Goal: Task Accomplishment & Management: Manage account settings

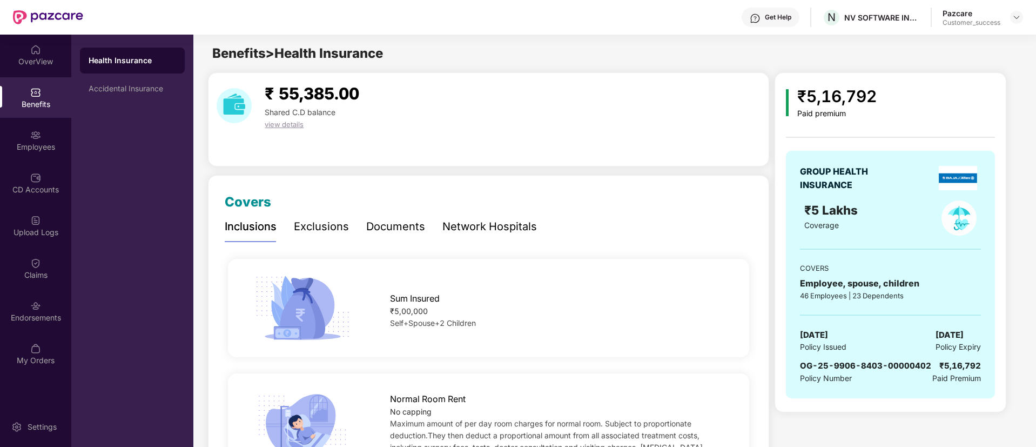
scroll to position [162, 0]
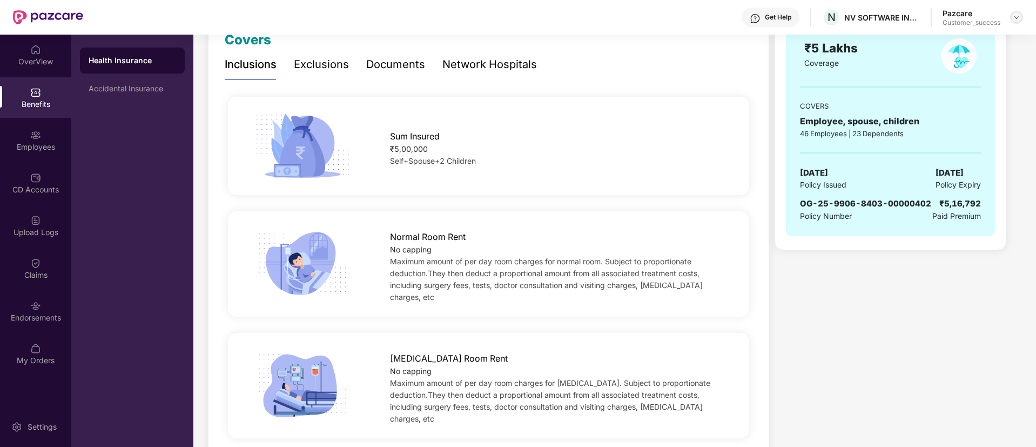
click at [1015, 17] on img at bounding box center [1016, 17] width 9 height 9
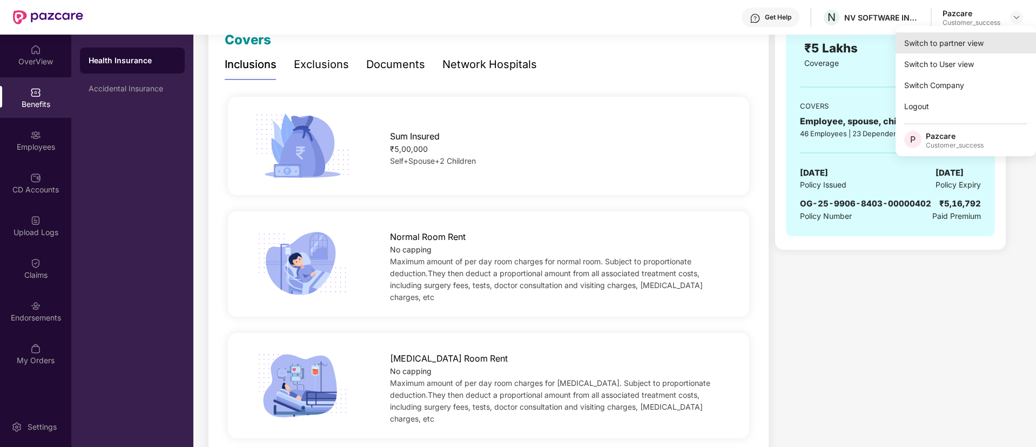
click at [980, 42] on div "Switch to partner view" at bounding box center [965, 42] width 140 height 21
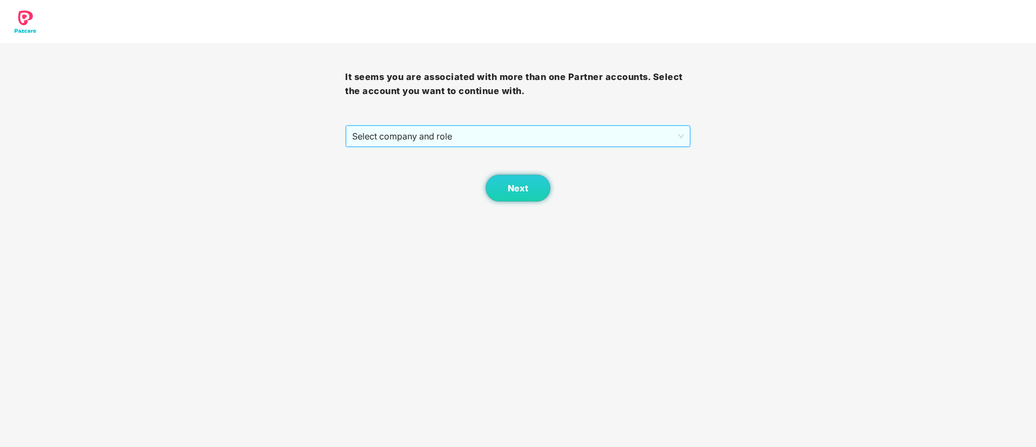
click at [426, 131] on span "Select company and role" at bounding box center [517, 136] width 331 height 21
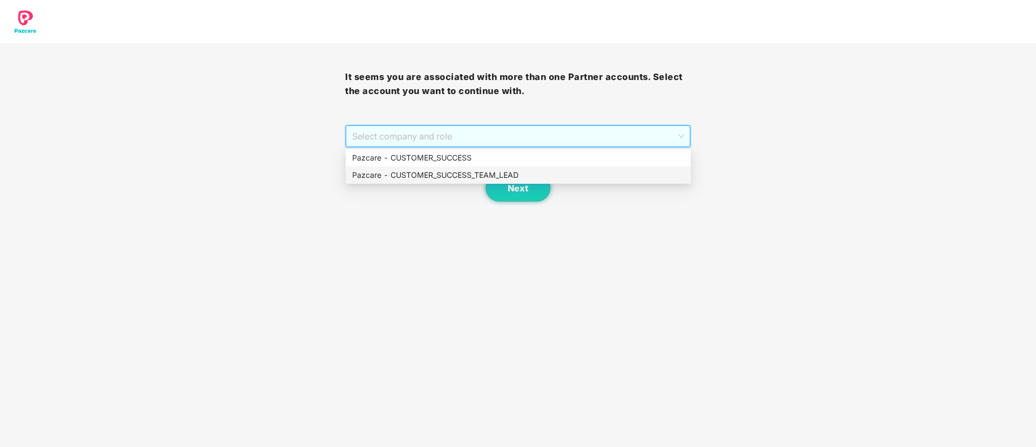
click at [413, 176] on div "Pazcare - CUSTOMER_SUCCESS_TEAM_LEAD" at bounding box center [518, 175] width 332 height 12
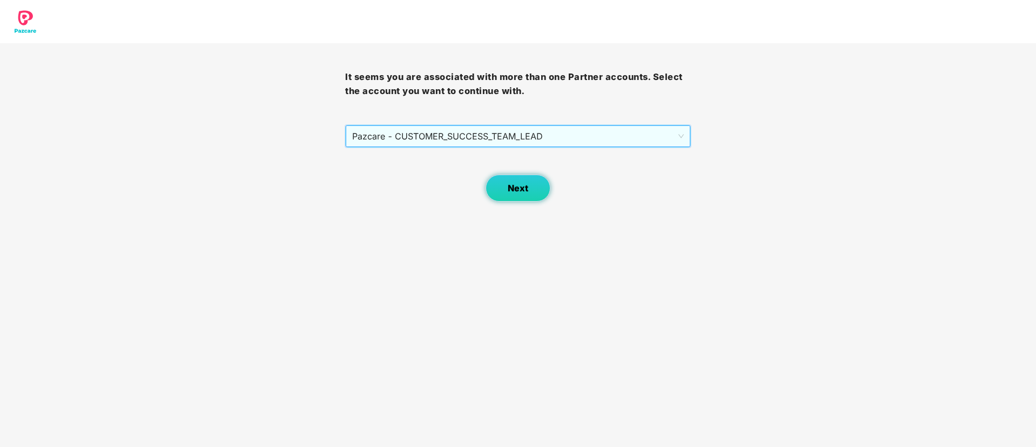
click at [522, 186] on span "Next" at bounding box center [518, 188] width 21 height 10
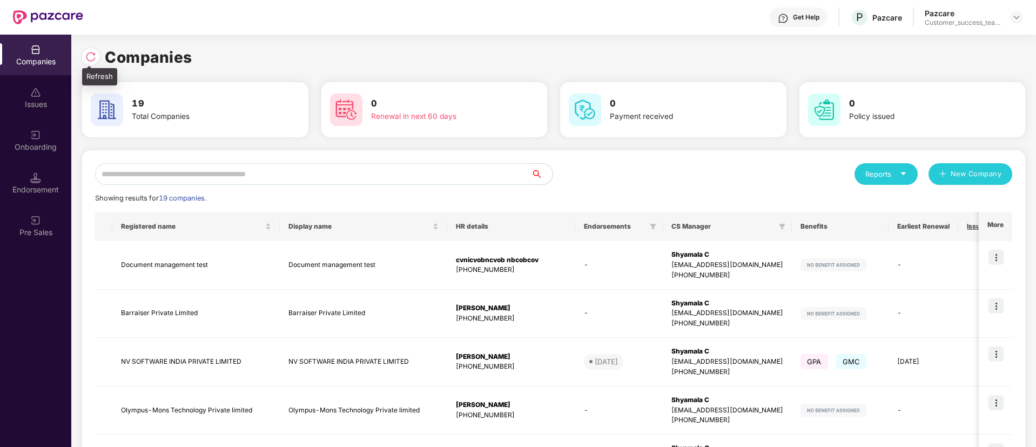
click at [84, 54] on div at bounding box center [90, 56] width 17 height 17
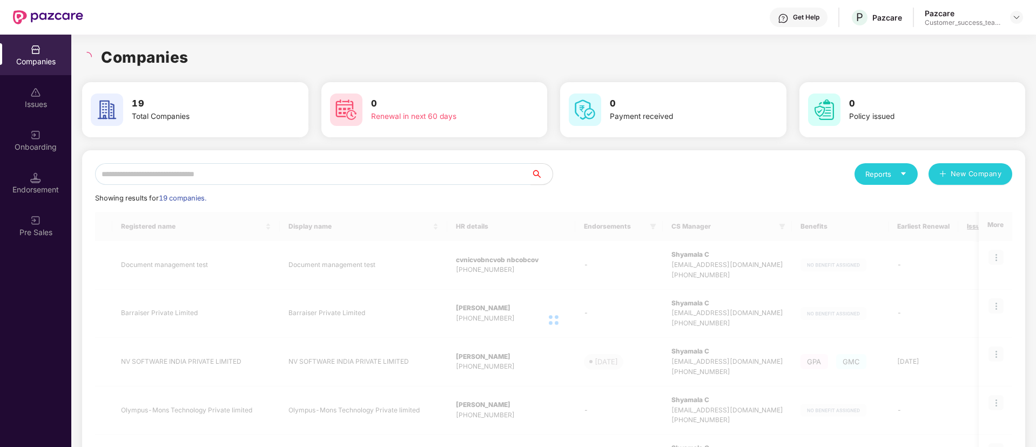
click at [43, 145] on div "Onboarding" at bounding box center [35, 146] width 71 height 11
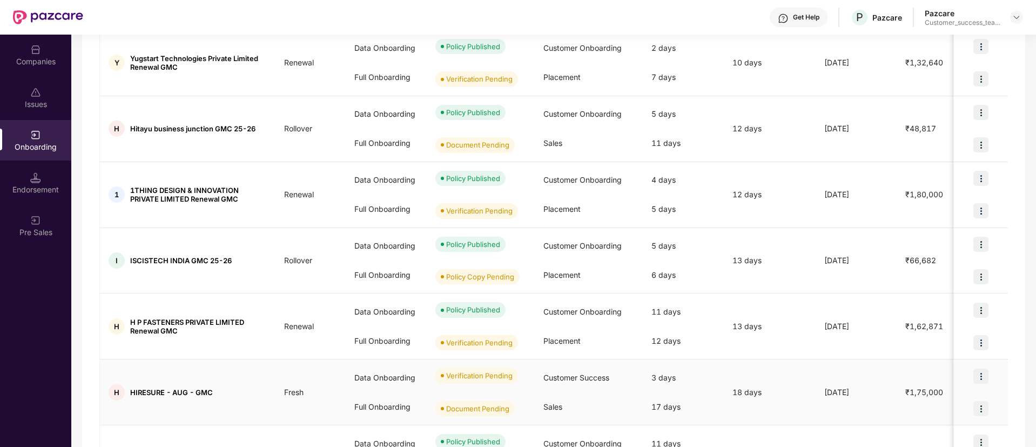
scroll to position [324, 0]
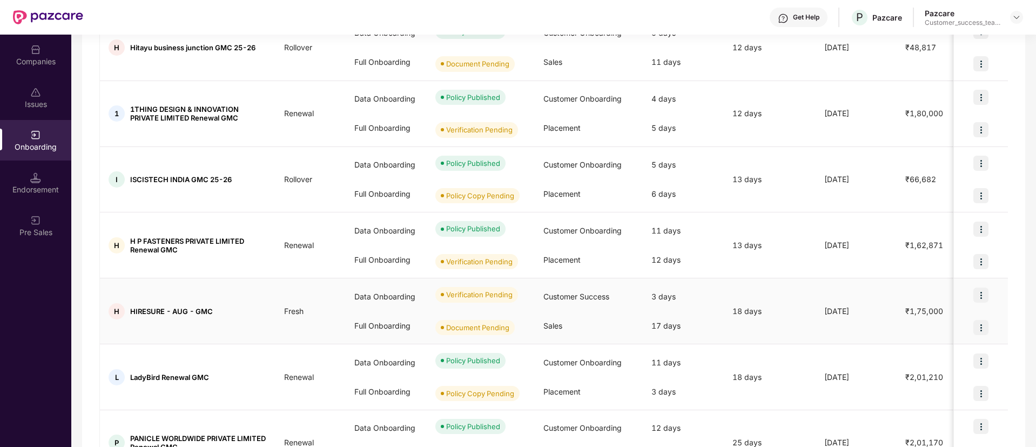
click at [982, 292] on img at bounding box center [980, 294] width 15 height 15
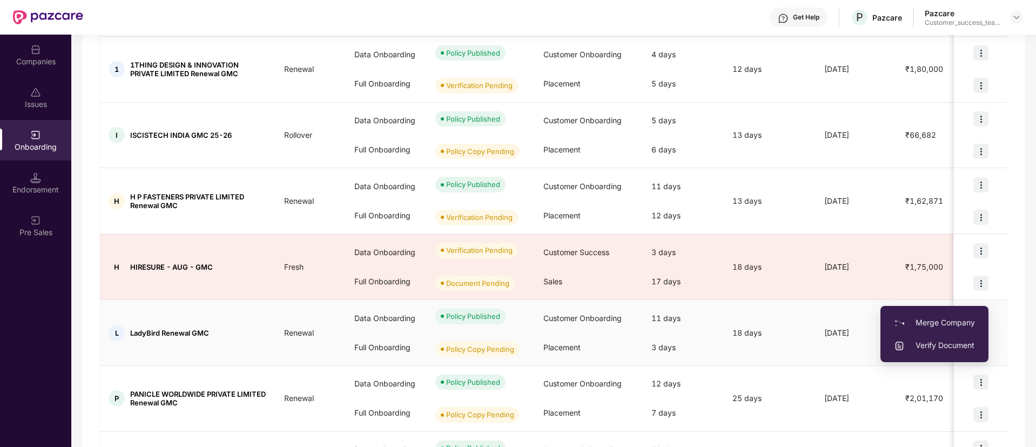
scroll to position [405, 0]
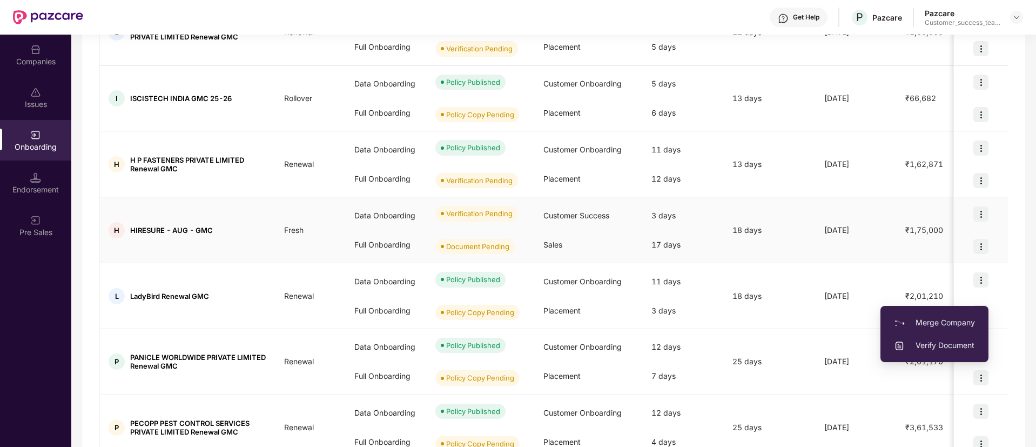
click at [979, 213] on img at bounding box center [980, 213] width 15 height 15
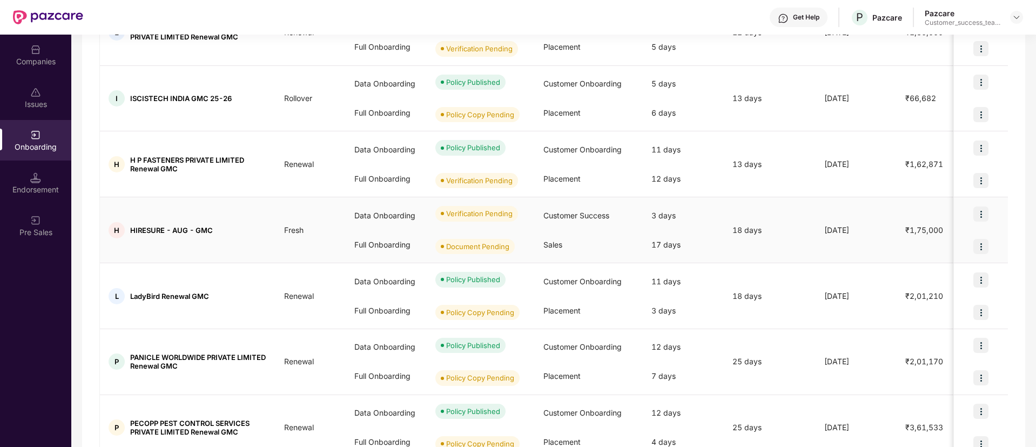
click at [979, 213] on img at bounding box center [980, 213] width 15 height 15
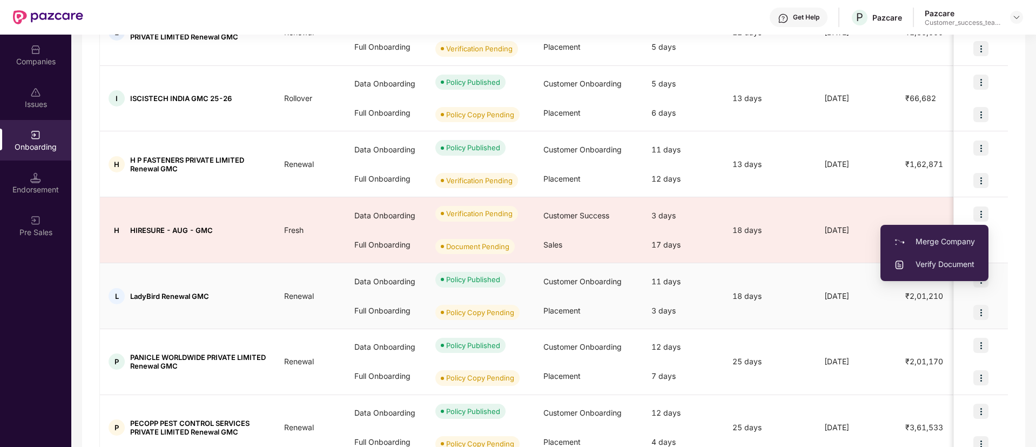
click at [1006, 266] on div at bounding box center [981, 280] width 54 height 32
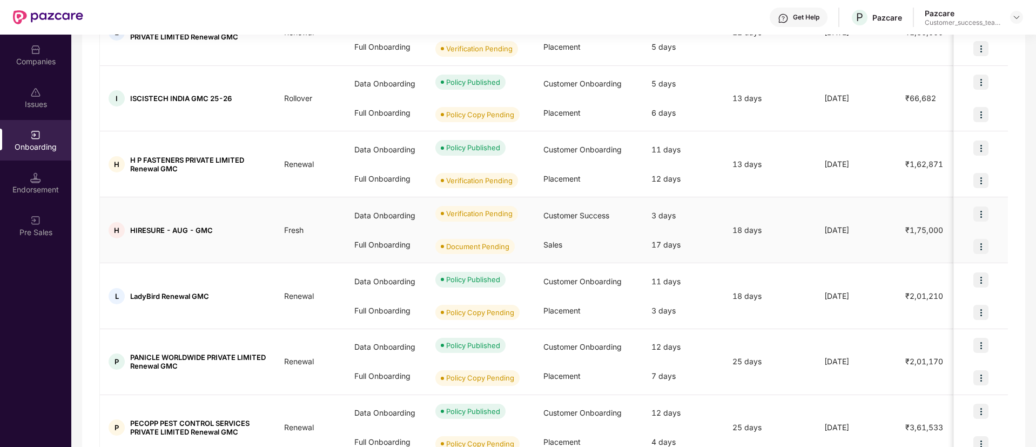
click at [978, 210] on img at bounding box center [980, 213] width 15 height 15
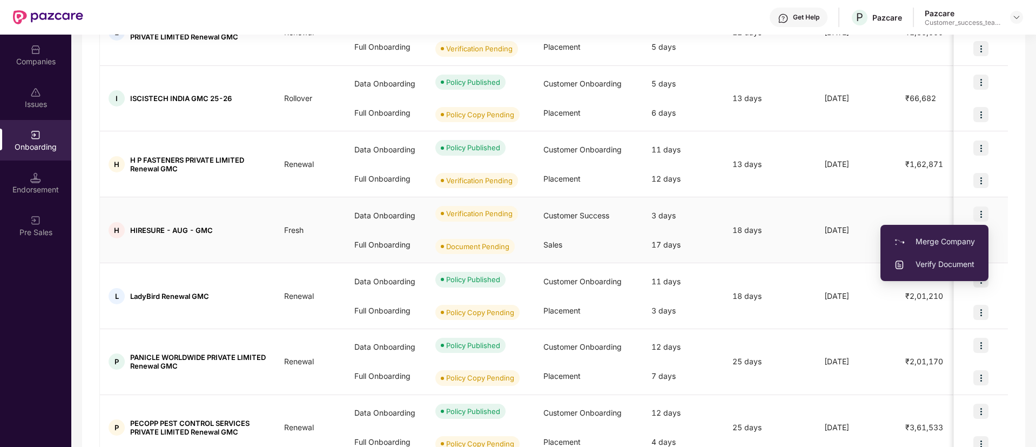
click at [945, 264] on span "Verify Document" at bounding box center [934, 264] width 81 height 12
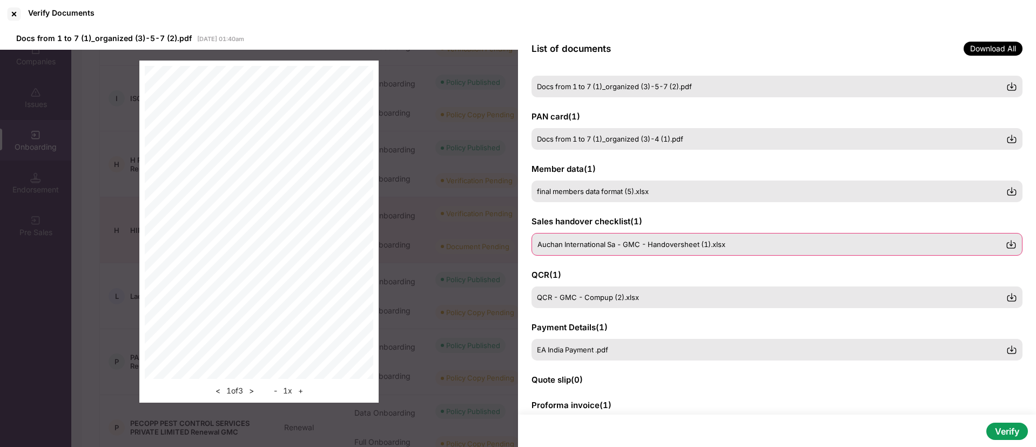
scroll to position [0, 0]
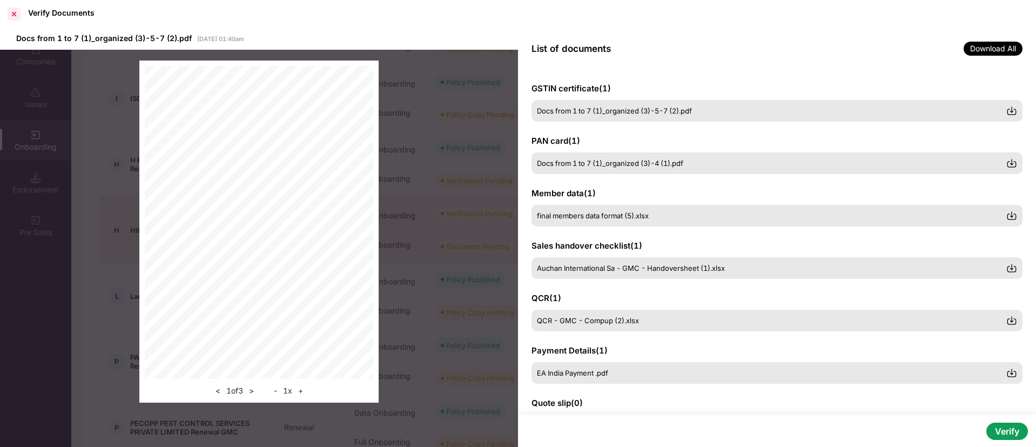
click at [15, 18] on div at bounding box center [13, 13] width 17 height 17
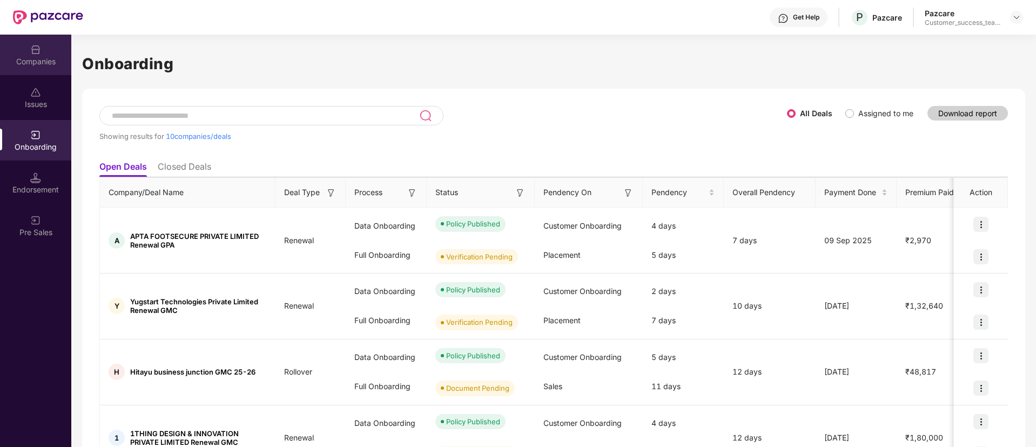
click at [49, 61] on div "Companies" at bounding box center [35, 61] width 71 height 11
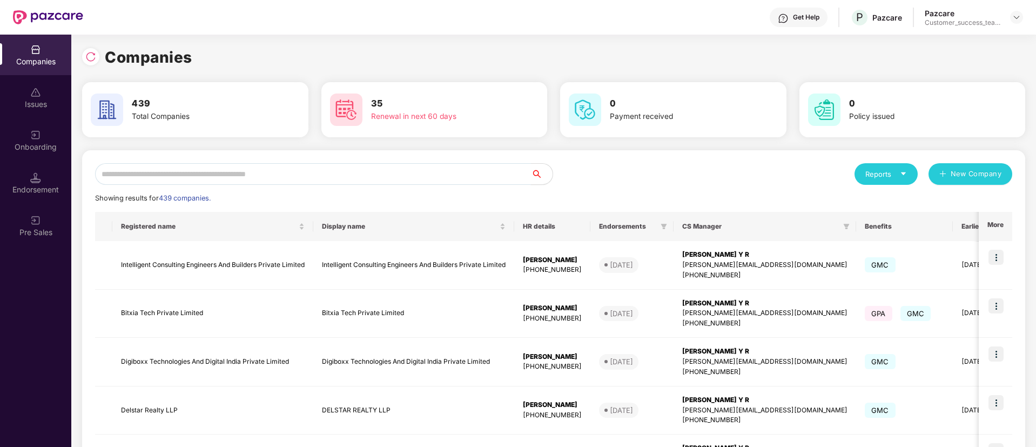
click at [401, 176] on input "text" at bounding box center [313, 174] width 436 height 22
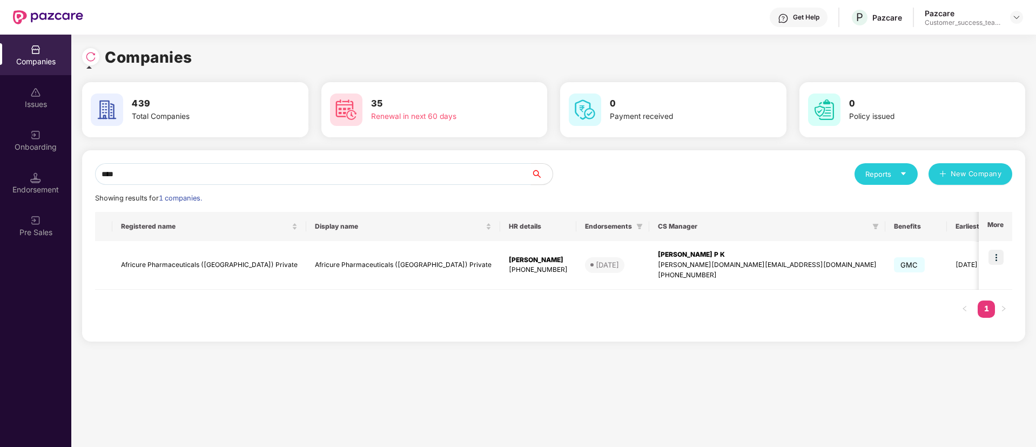
click at [454, 169] on input "****" at bounding box center [313, 174] width 436 height 22
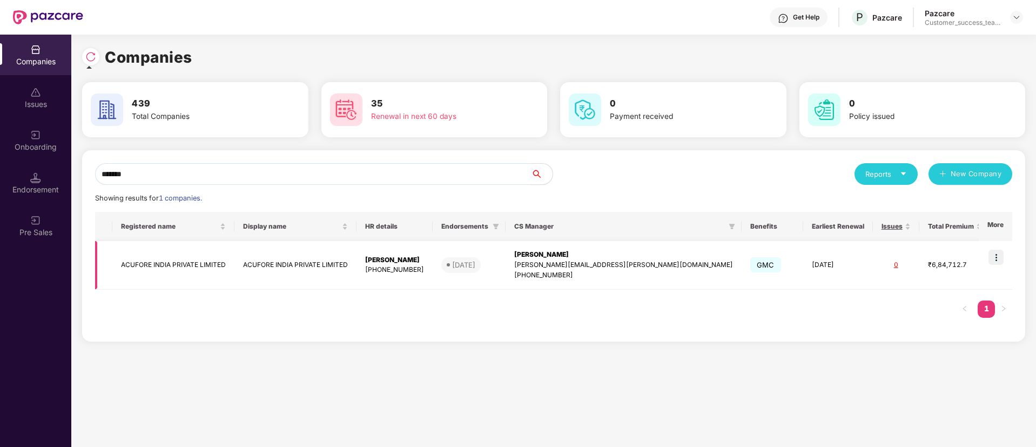
type input "*******"
click at [994, 252] on img at bounding box center [995, 256] width 15 height 15
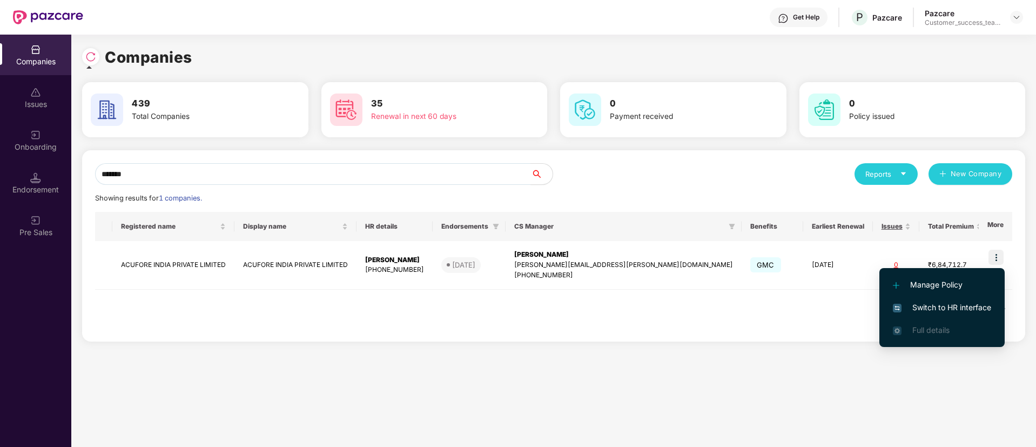
click at [985, 307] on span "Switch to HR interface" at bounding box center [942, 307] width 98 height 12
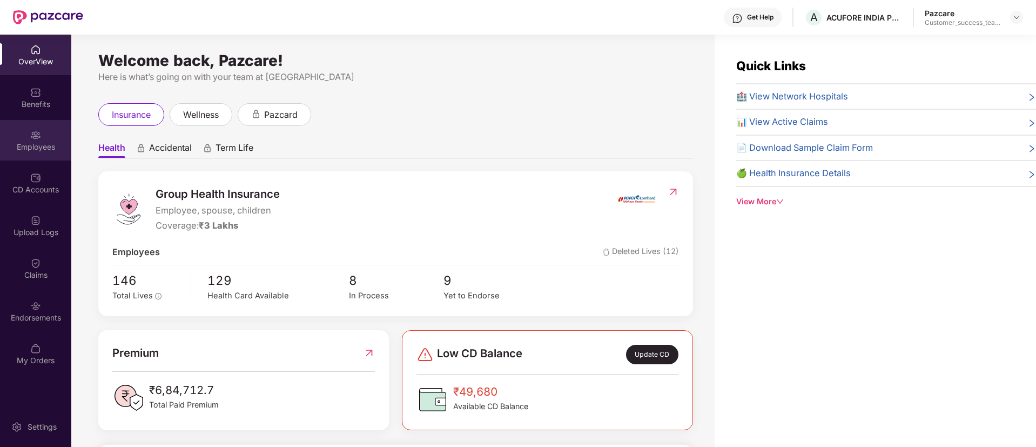
click at [43, 154] on div "Employees" at bounding box center [35, 140] width 71 height 41
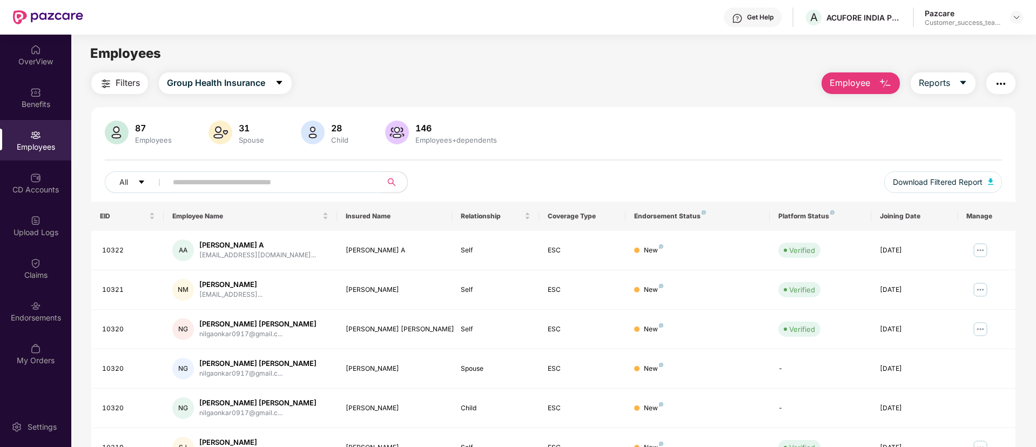
click at [286, 178] on input "text" at bounding box center [270, 182] width 194 height 16
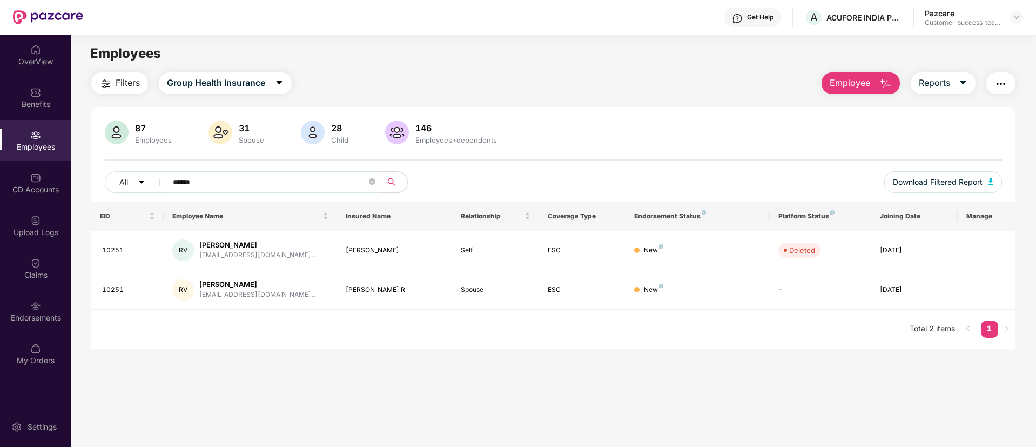
type input "******"
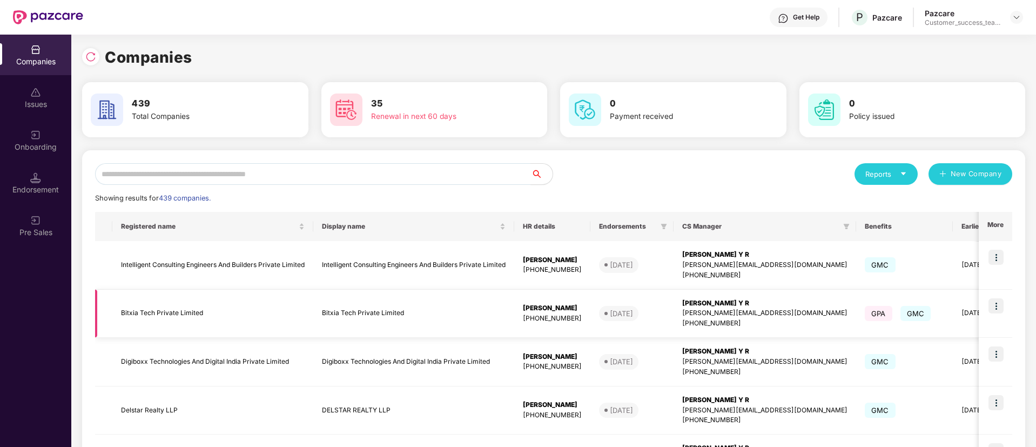
click at [381, 299] on td "Bitxia Tech Private Limited" at bounding box center [413, 313] width 201 height 49
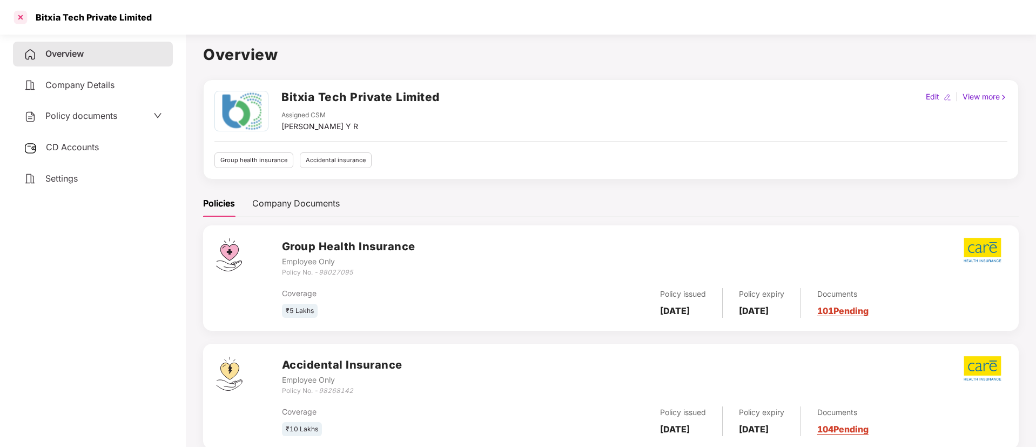
click at [27, 19] on div at bounding box center [20, 17] width 17 height 17
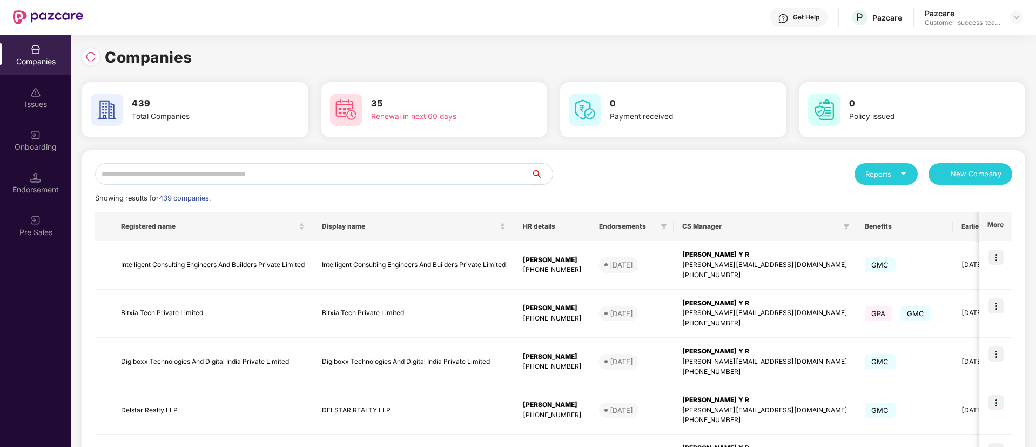
click at [269, 176] on input "text" at bounding box center [313, 174] width 436 height 22
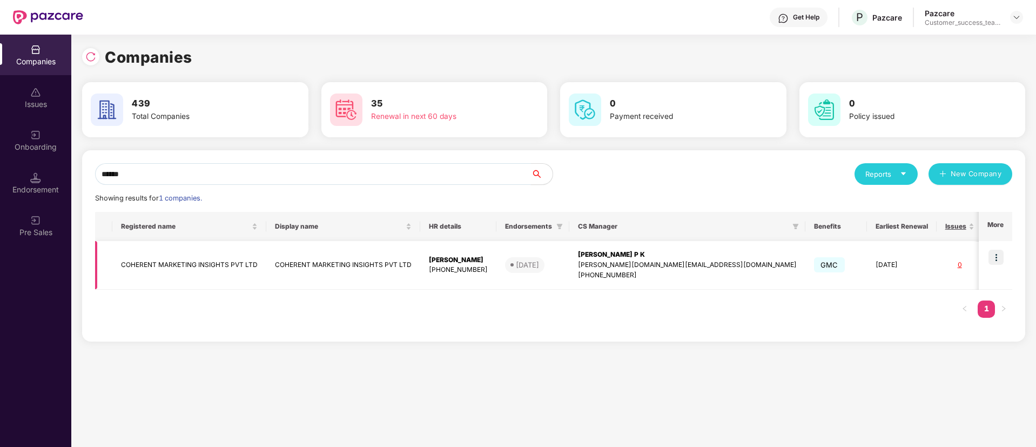
type input "******"
click at [996, 259] on img at bounding box center [995, 256] width 15 height 15
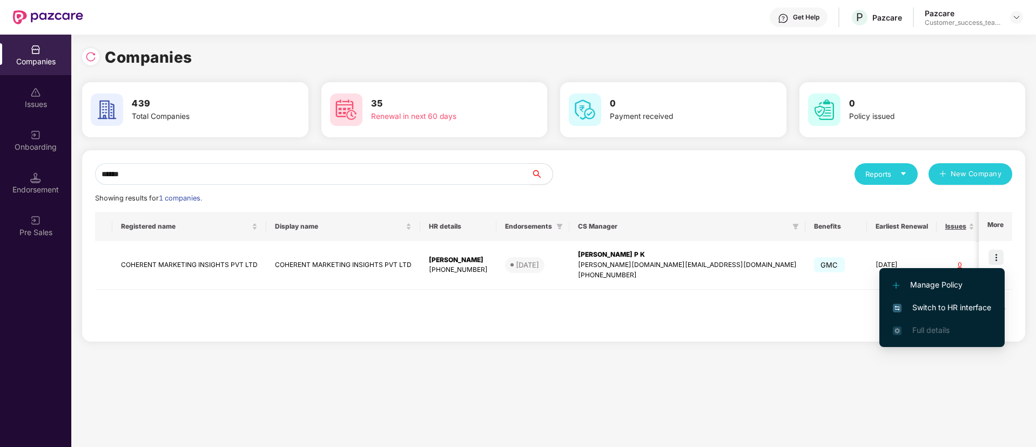
click at [961, 301] on span "Switch to HR interface" at bounding box center [942, 307] width 98 height 12
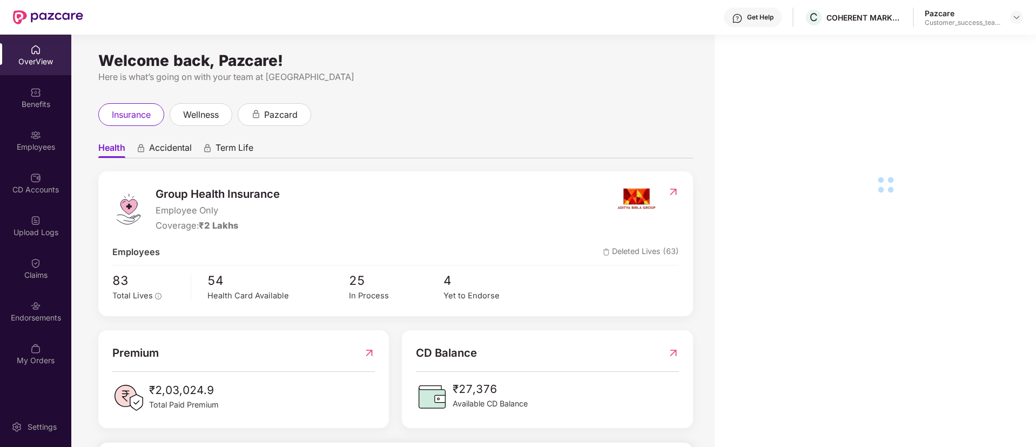
click at [29, 146] on div "Employees" at bounding box center [35, 146] width 71 height 11
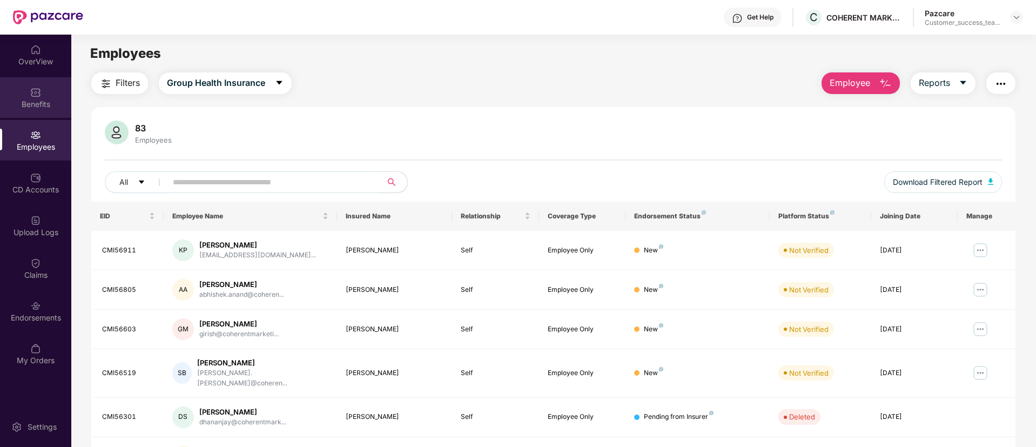
click at [28, 91] on div "Benefits" at bounding box center [35, 97] width 71 height 41
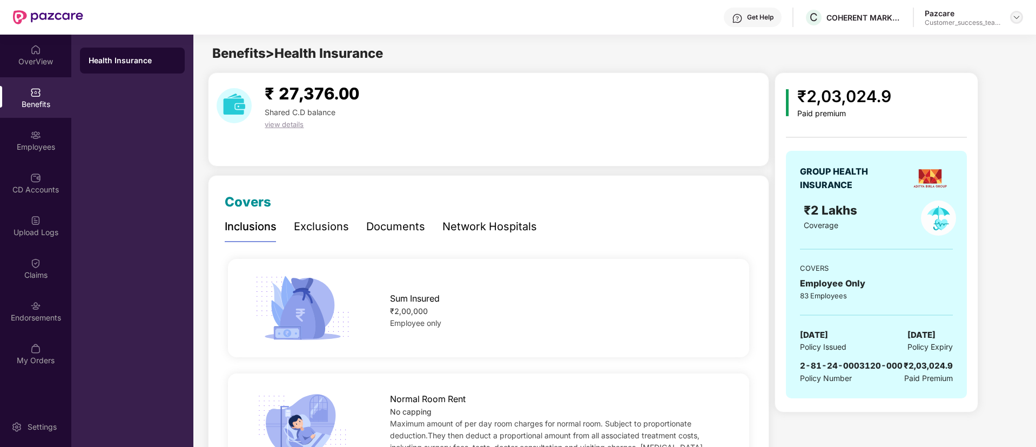
click at [1013, 14] on img at bounding box center [1016, 17] width 9 height 9
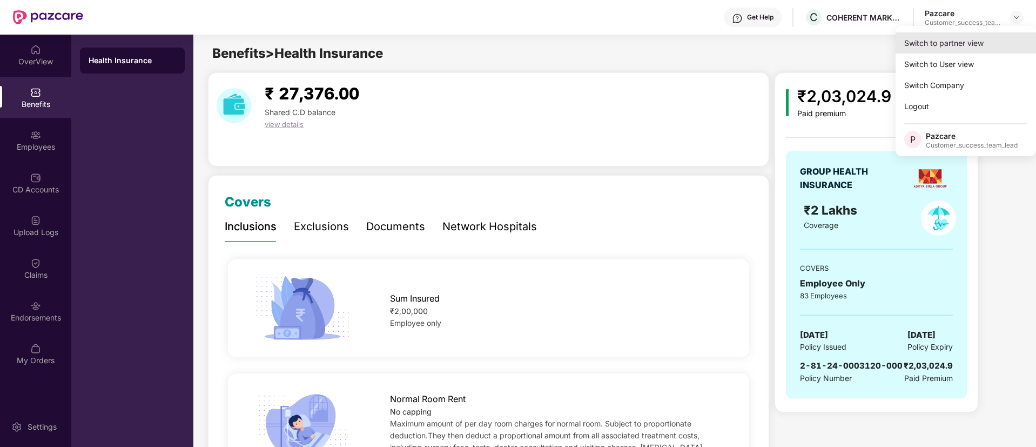
click at [997, 40] on div "Switch to partner view" at bounding box center [965, 42] width 140 height 21
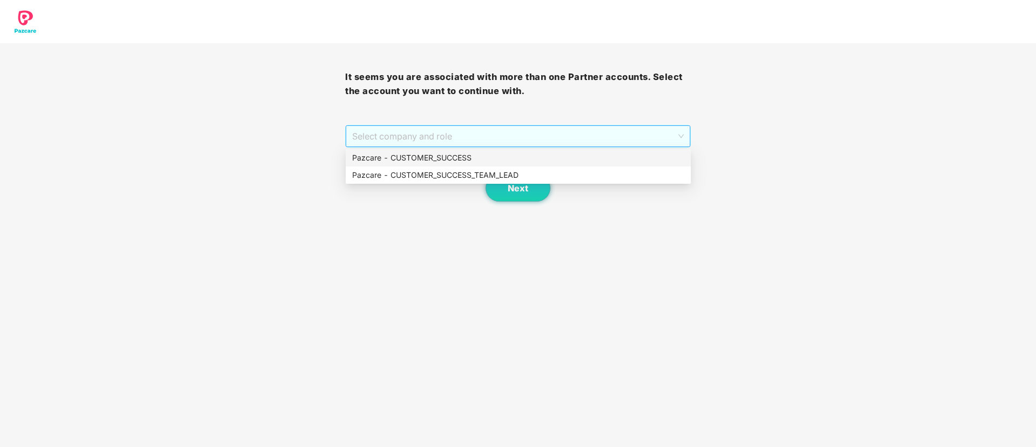
click at [575, 143] on span "Select company and role" at bounding box center [517, 136] width 331 height 21
click at [548, 167] on div "Pazcare - CUSTOMER_SUCCESS_TEAM_LEAD" at bounding box center [518, 174] width 345 height 17
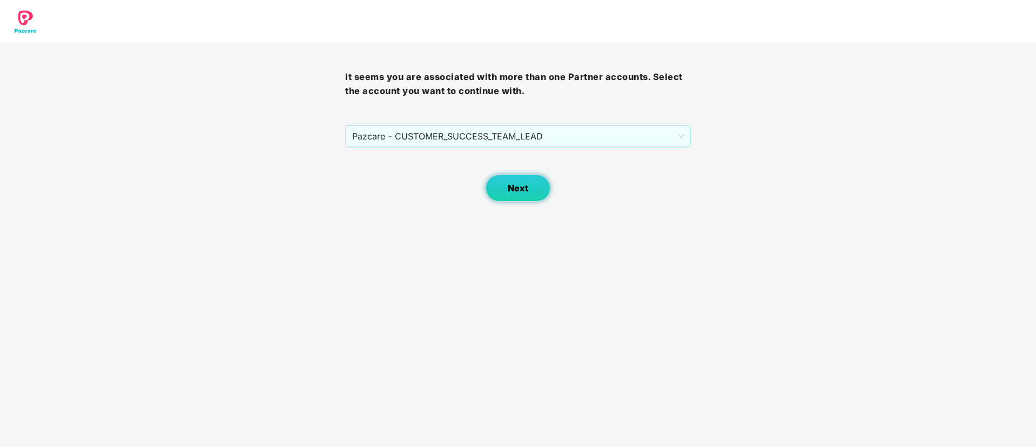
click at [518, 183] on span "Next" at bounding box center [518, 188] width 21 height 10
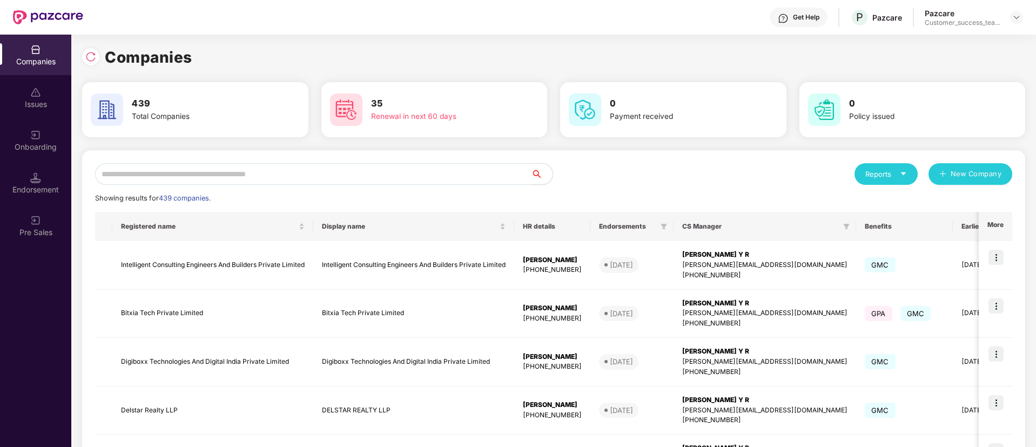
click at [418, 173] on input "text" at bounding box center [313, 174] width 436 height 22
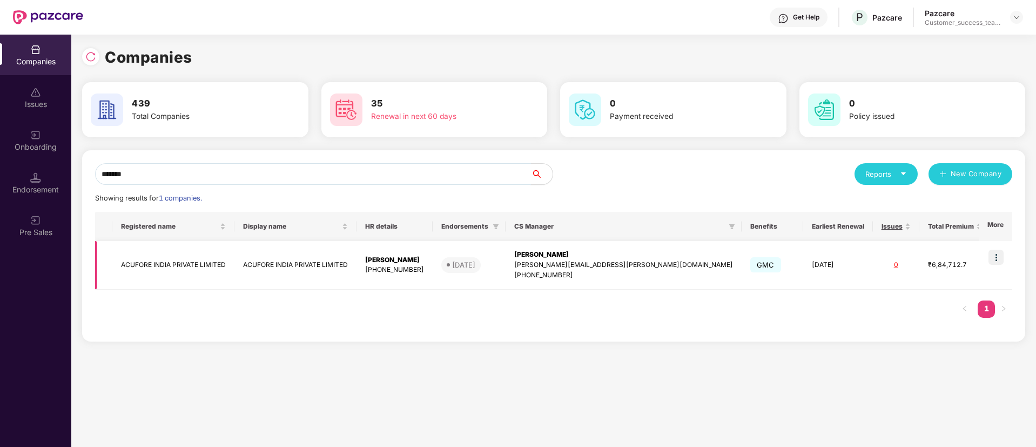
type input "*******"
click at [1000, 264] on img at bounding box center [995, 256] width 15 height 15
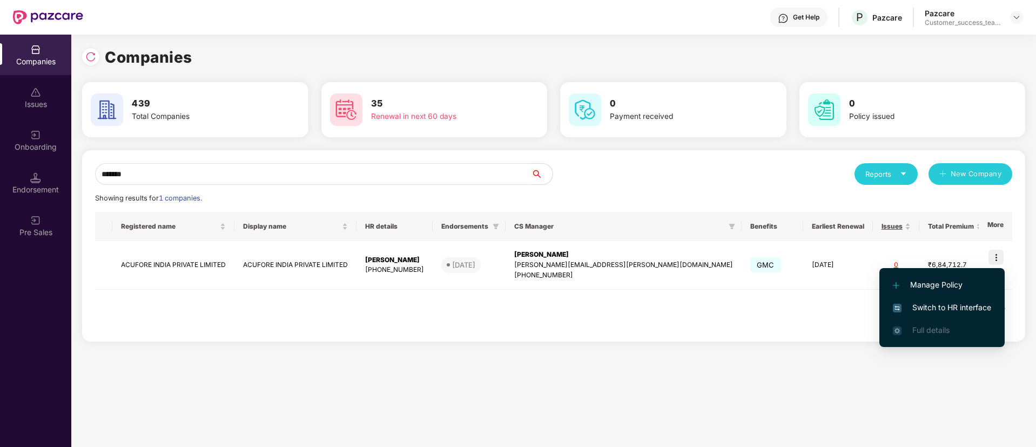
click at [970, 313] on span "Switch to HR interface" at bounding box center [942, 307] width 98 height 12
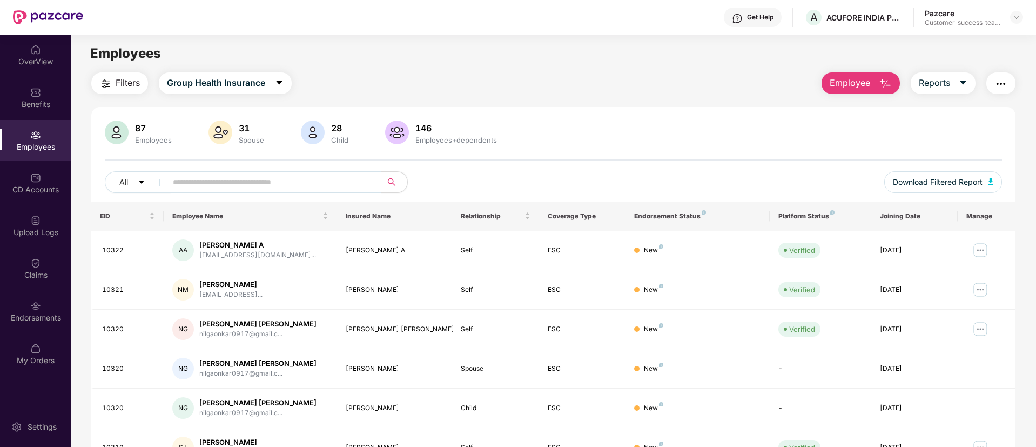
click at [339, 181] on input "text" at bounding box center [270, 182] width 194 height 16
click at [43, 259] on div "Claims" at bounding box center [35, 268] width 71 height 41
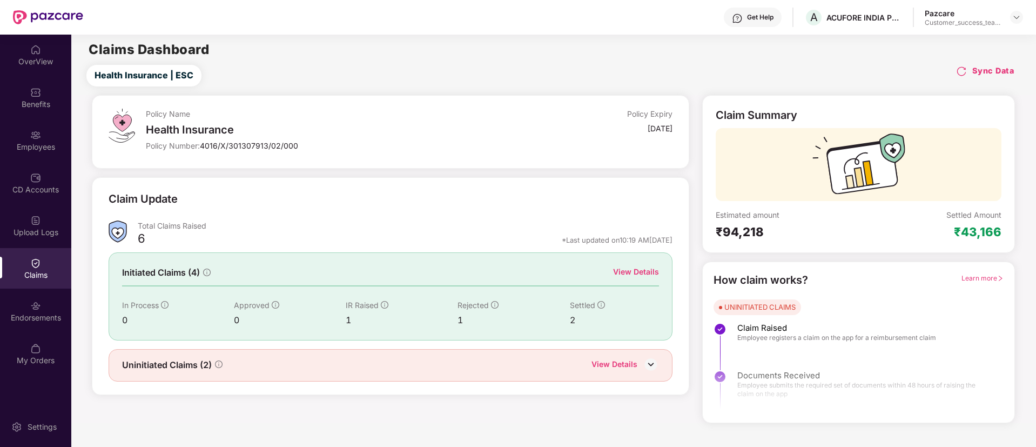
click at [635, 266] on div "View Details" at bounding box center [636, 272] width 46 height 12
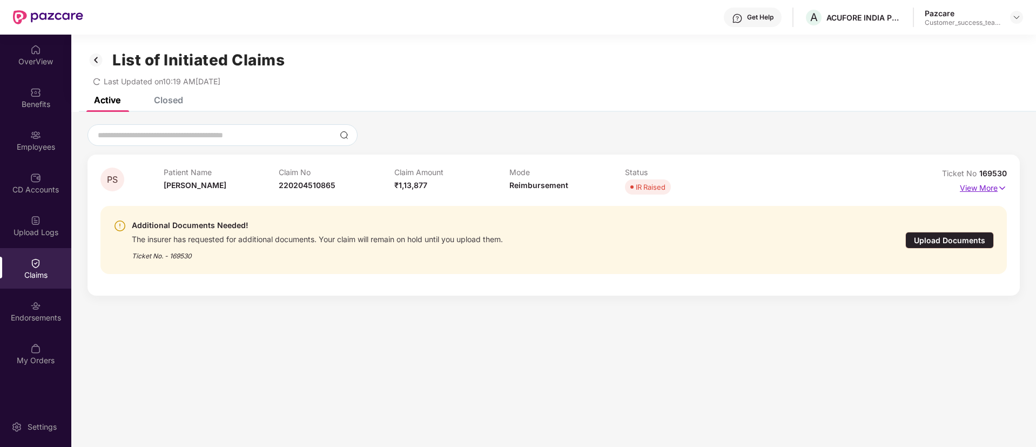
click at [980, 182] on p "View More" at bounding box center [983, 186] width 47 height 15
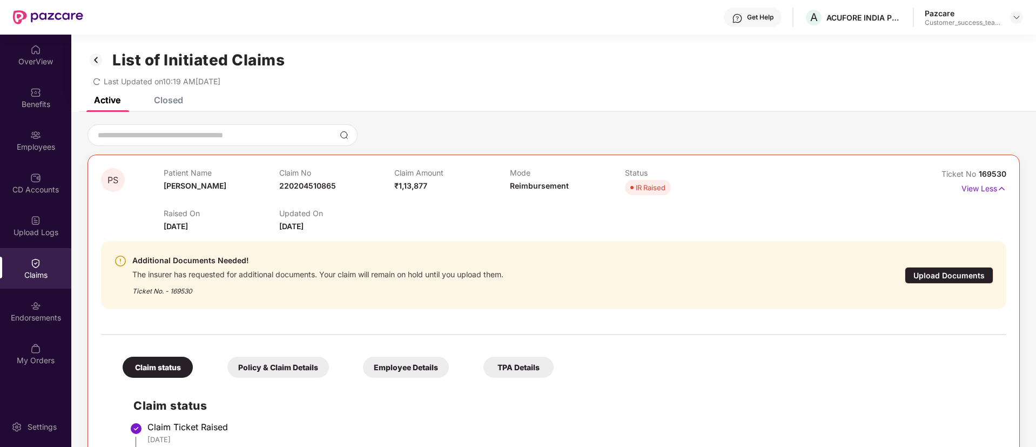
click at [423, 360] on div "Employee Details" at bounding box center [406, 366] width 86 height 21
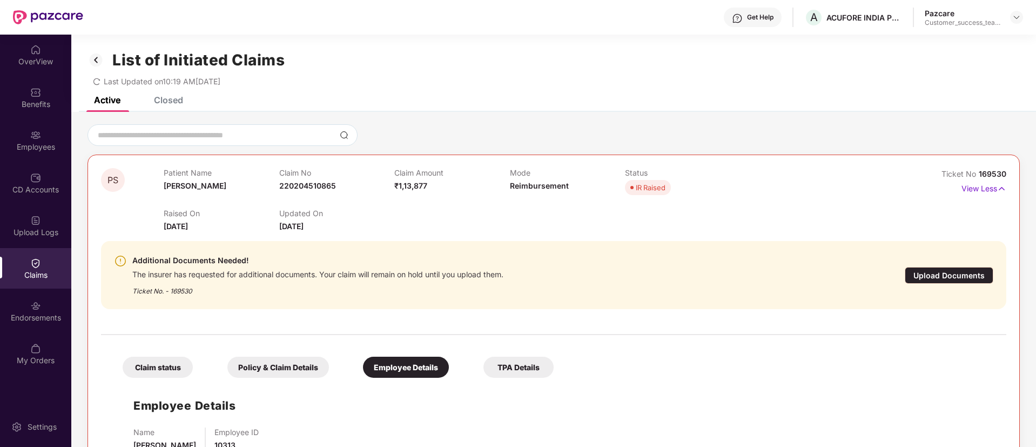
scroll to position [37, 0]
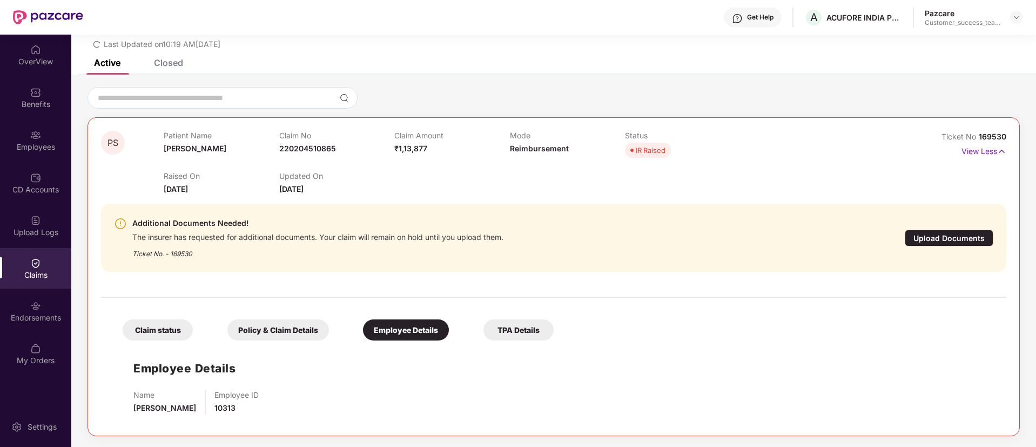
click at [928, 234] on div "Upload Documents" at bounding box center [949, 238] width 89 height 17
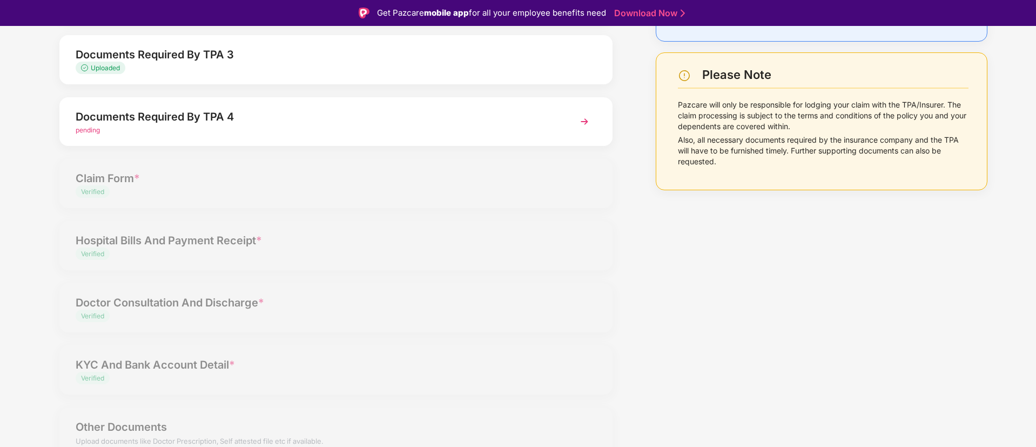
scroll to position [199, 0]
click at [242, 120] on div "Documents Required By TPA 4" at bounding box center [314, 115] width 477 height 17
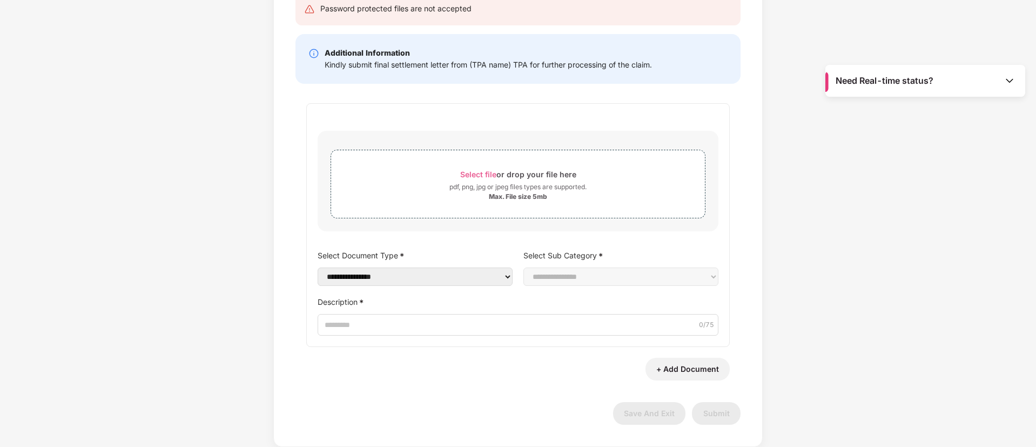
scroll to position [0, 0]
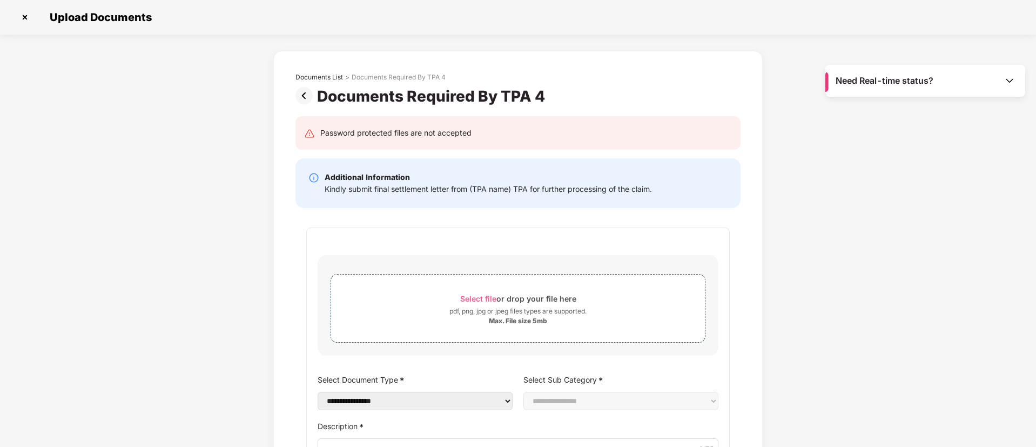
click at [24, 16] on img at bounding box center [24, 17] width 17 height 17
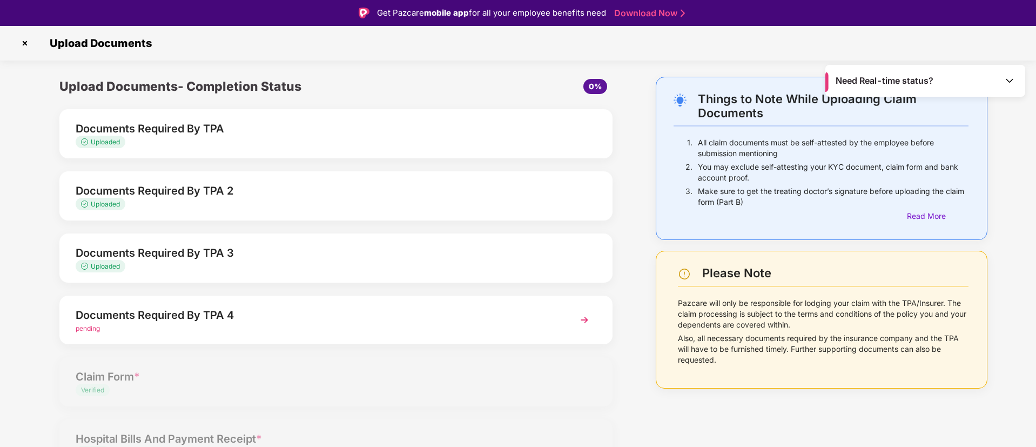
click at [581, 321] on img at bounding box center [584, 319] width 19 height 19
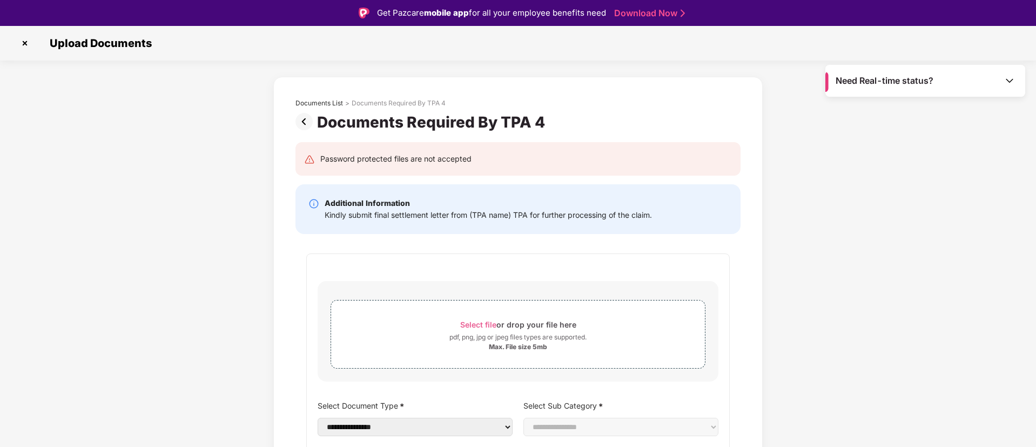
click at [24, 44] on img at bounding box center [24, 43] width 17 height 17
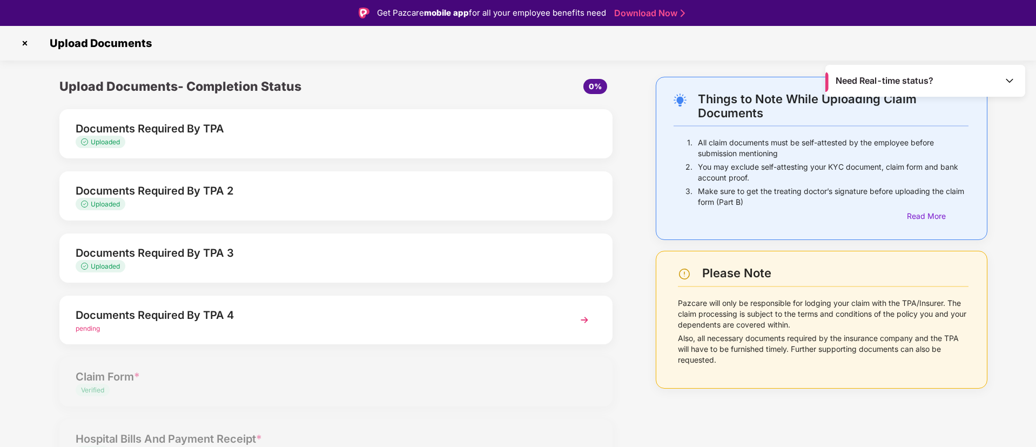
scroll to position [162, 0]
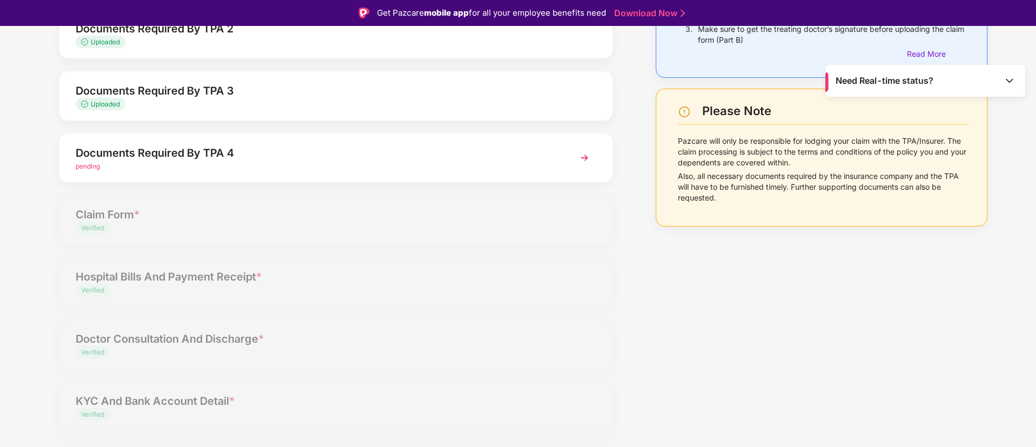
click at [144, 108] on div "Uploaded" at bounding box center [314, 104] width 477 height 10
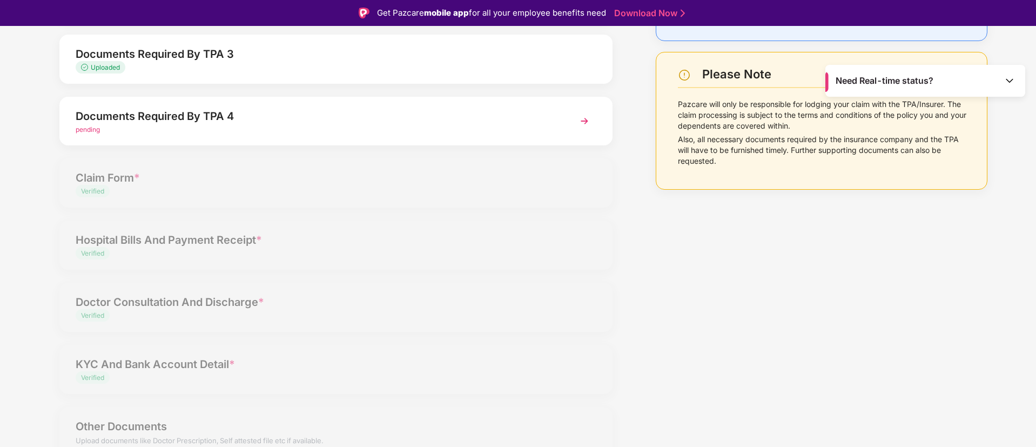
scroll to position [0, 0]
